Goal: Navigation & Orientation: Find specific page/section

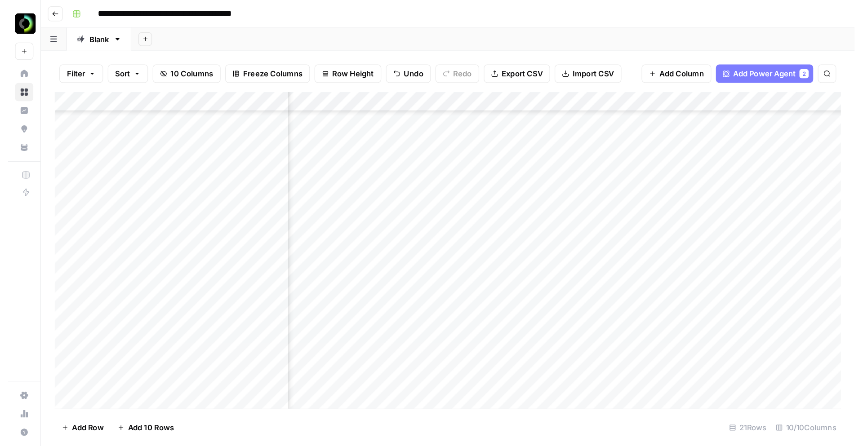
scroll to position [169, 351]
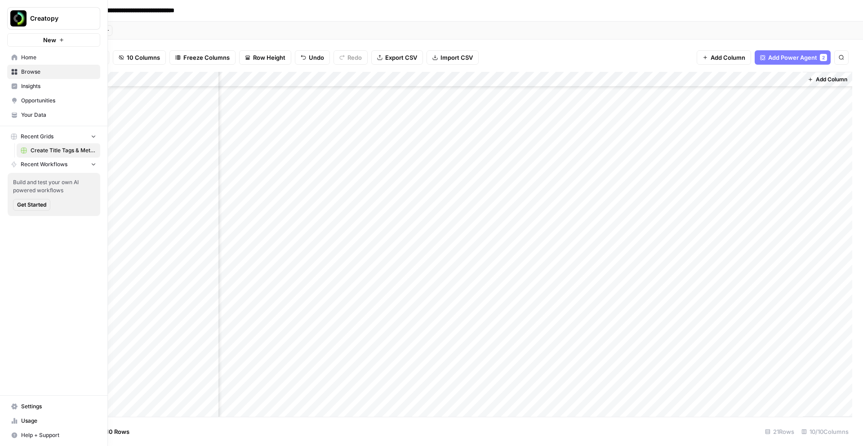
click at [10, 57] on link "Home" at bounding box center [53, 57] width 93 height 14
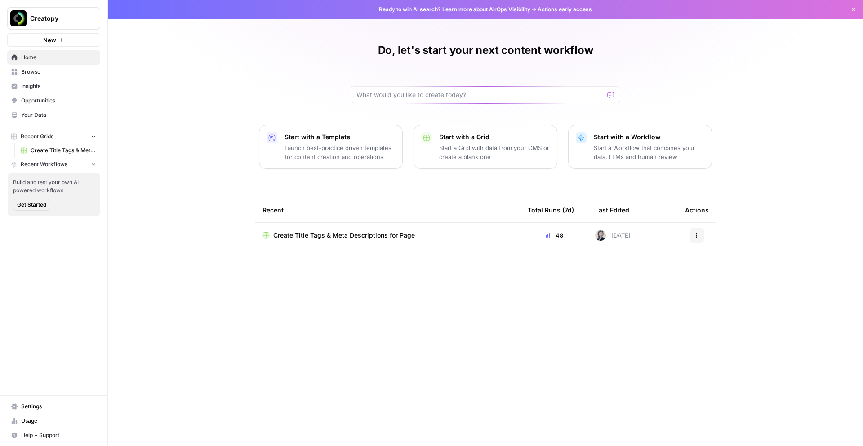
click at [24, 89] on span "Insights" at bounding box center [58, 86] width 75 height 8
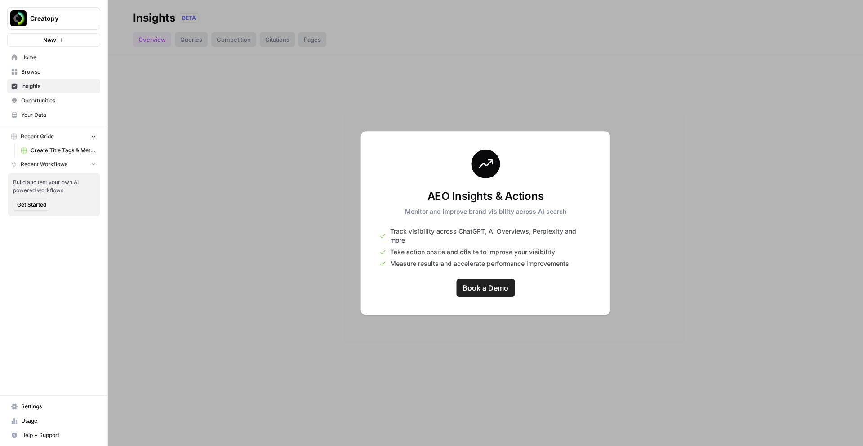
click at [40, 103] on span "Opportunities" at bounding box center [58, 101] width 75 height 8
click at [39, 115] on span "Your Data" at bounding box center [58, 115] width 75 height 8
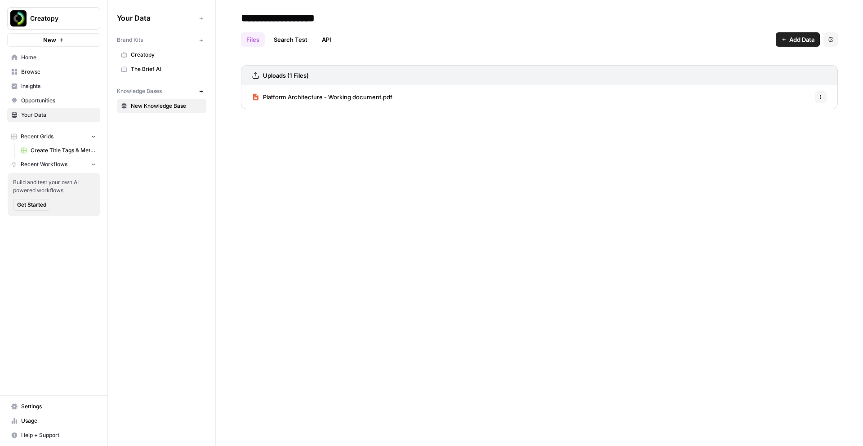
click at [31, 71] on span "Browse" at bounding box center [58, 72] width 75 height 8
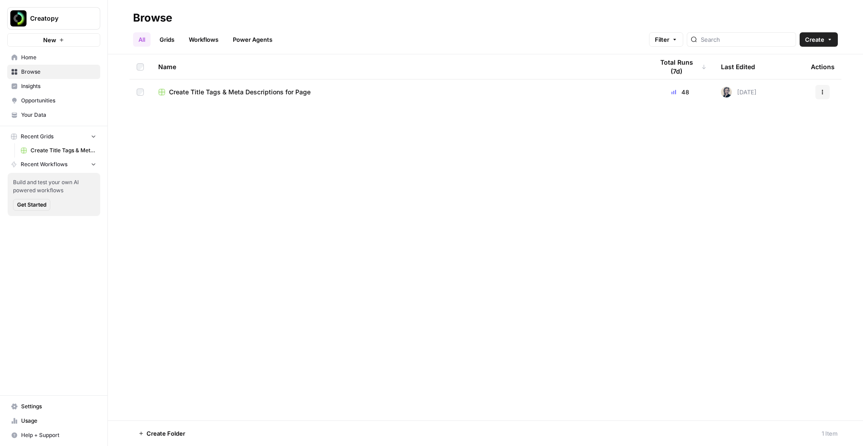
click at [30, 86] on span "Insights" at bounding box center [58, 86] width 75 height 8
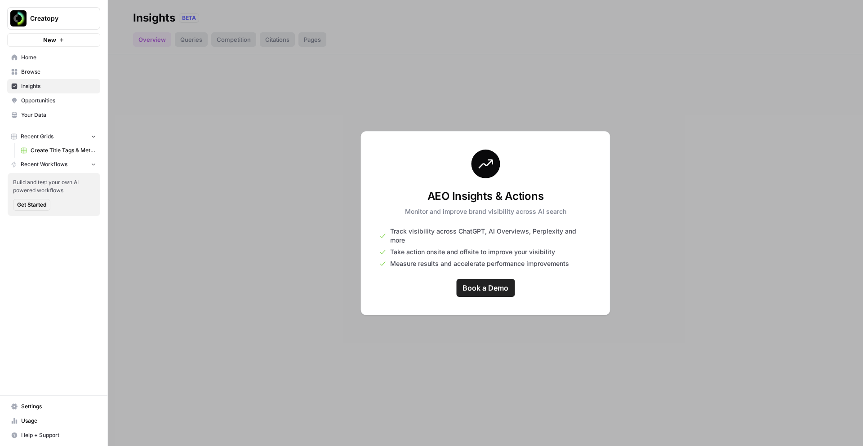
click at [30, 100] on span "Opportunities" at bounding box center [58, 101] width 75 height 8
click at [27, 55] on span "Home" at bounding box center [58, 57] width 75 height 8
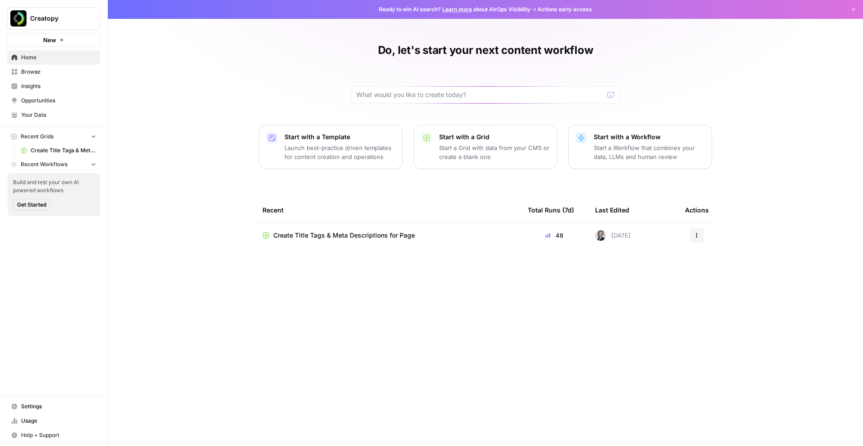
click at [57, 13] on button "Creatopy" at bounding box center [53, 18] width 93 height 22
click at [36, 72] on span "Browse" at bounding box center [58, 72] width 75 height 8
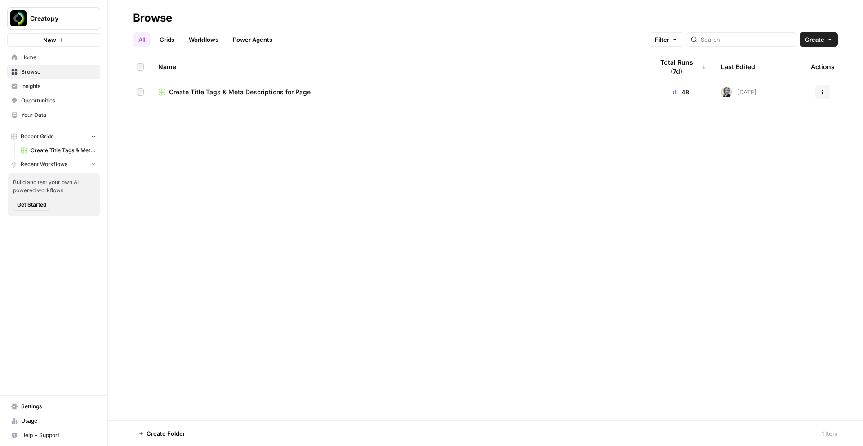
click at [34, 86] on span "Insights" at bounding box center [58, 86] width 75 height 8
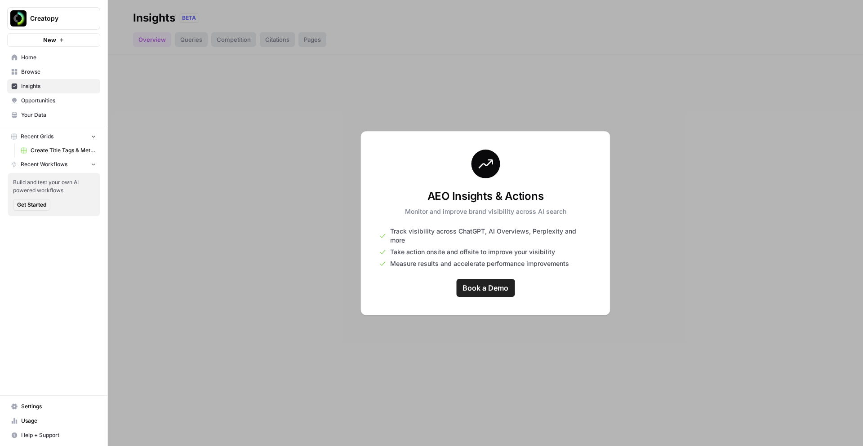
click at [35, 100] on span "Opportunities" at bounding box center [58, 101] width 75 height 8
click at [34, 115] on span "Your Data" at bounding box center [58, 115] width 75 height 8
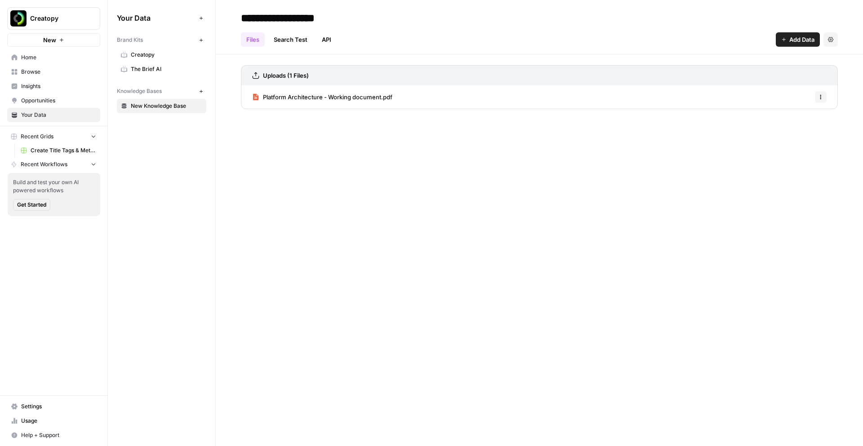
click at [136, 54] on span "Creatopy" at bounding box center [166, 55] width 71 height 8
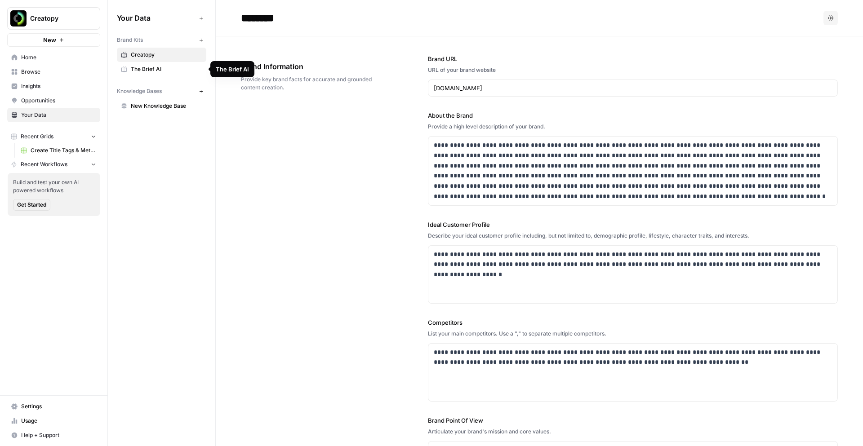
click at [138, 70] on span "The Brief AI" at bounding box center [166, 69] width 71 height 8
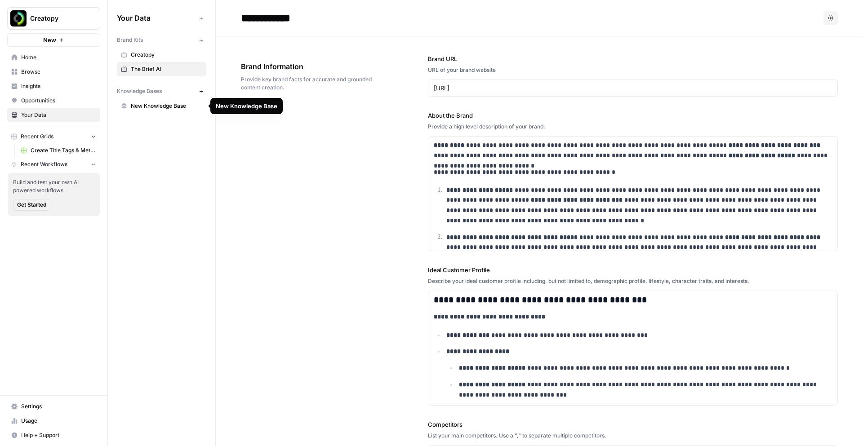
click at [147, 108] on span "New Knowledge Base" at bounding box center [166, 106] width 71 height 8
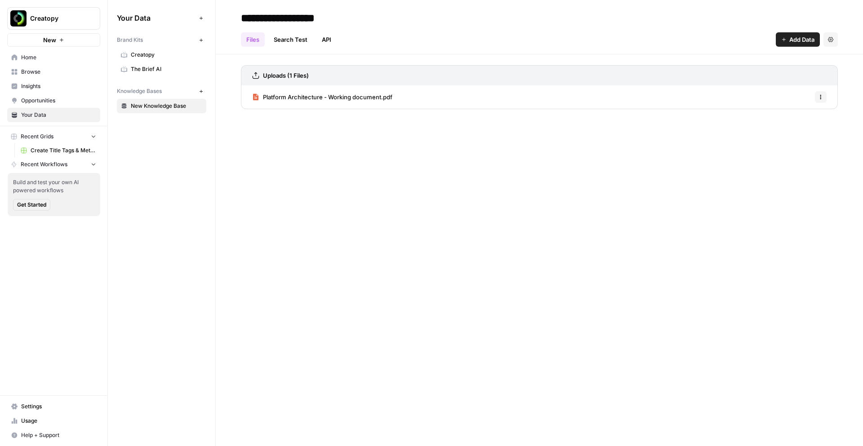
click at [281, 17] on input "**********" at bounding box center [309, 18] width 144 height 18
type input "*********"
click at [157, 159] on div "Your Data Add Data Brand Kits New Creatopy The Brief AI Knowledge Bases New The…" at bounding box center [161, 223] width 107 height 446
click at [18, 348] on link "Usage" at bounding box center [53, 421] width 93 height 14
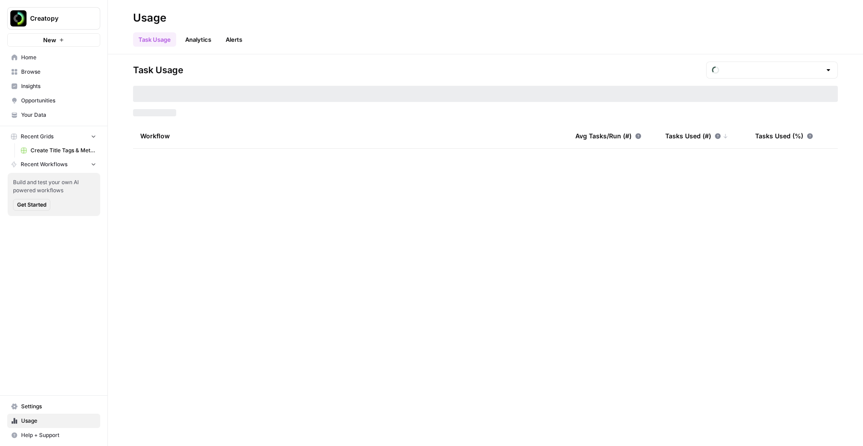
type input "September Tasks"
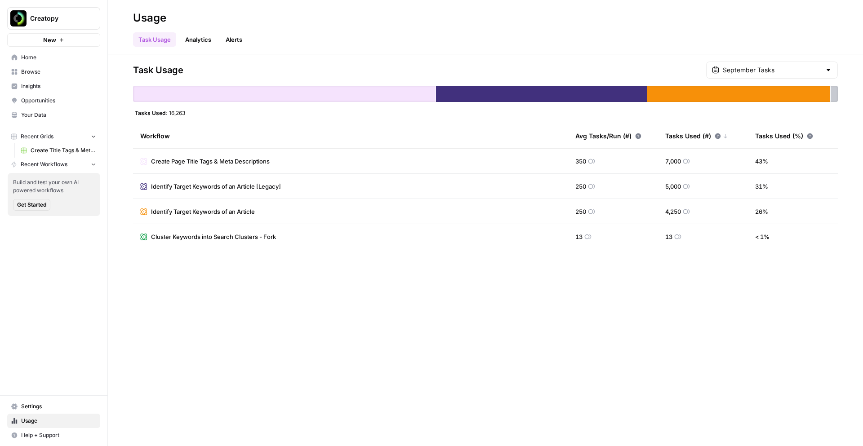
click at [34, 87] on span "Insights" at bounding box center [58, 86] width 75 height 8
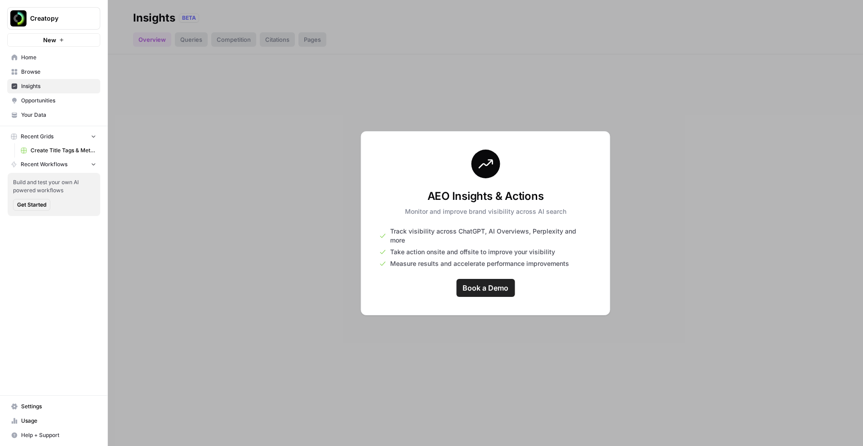
click at [21, 71] on span "Browse" at bounding box center [58, 72] width 75 height 8
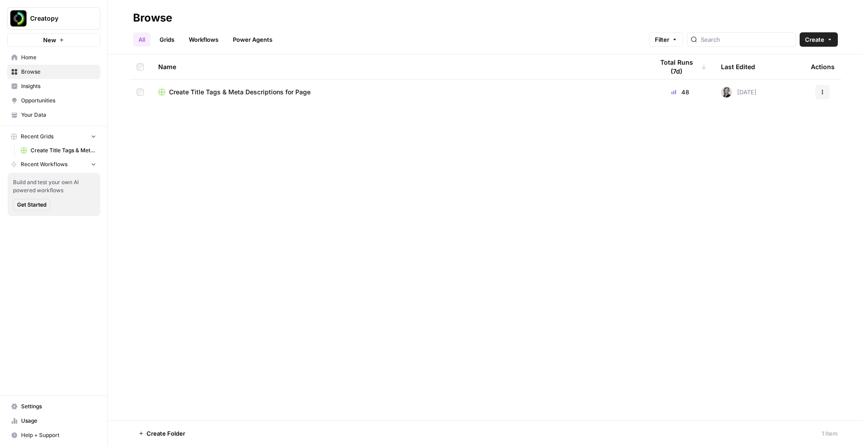
click at [225, 94] on span "Create Title Tags & Meta Descriptions for Page" at bounding box center [240, 92] width 142 height 9
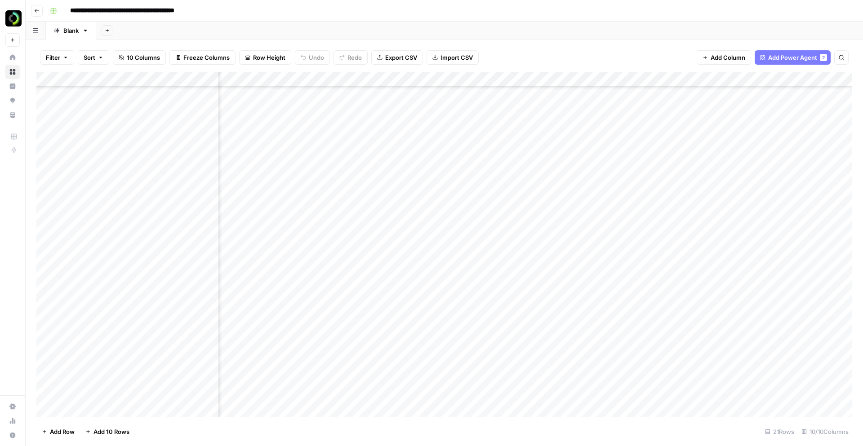
scroll to position [334, 108]
